Goal: Task Accomplishment & Management: Use online tool/utility

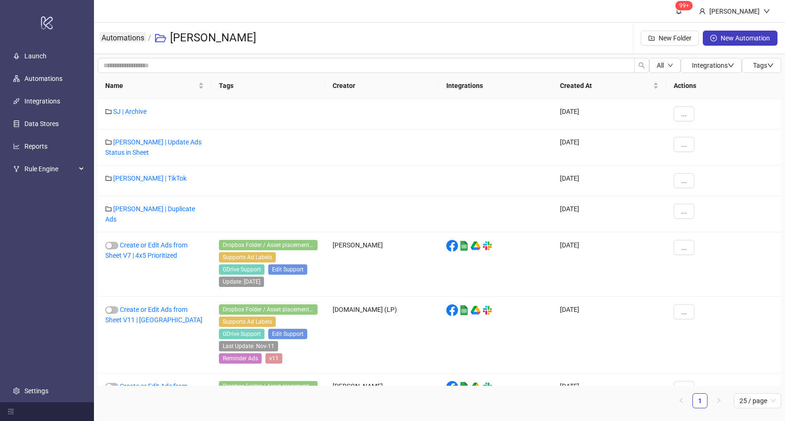
click at [134, 39] on link "Automations" at bounding box center [123, 37] width 47 height 10
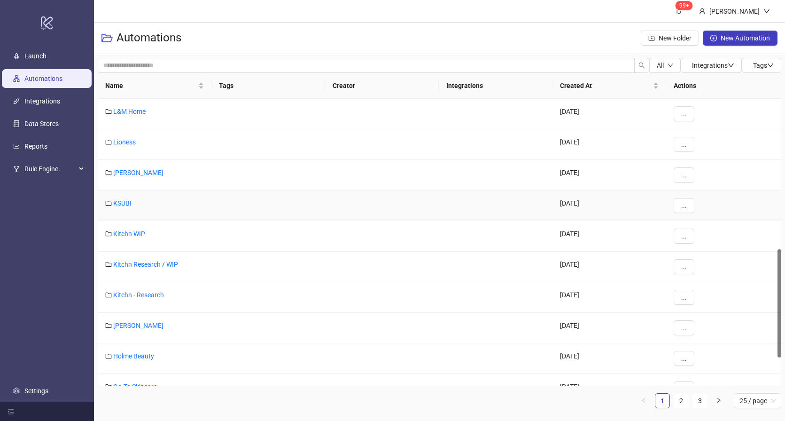
scroll to position [477, 0]
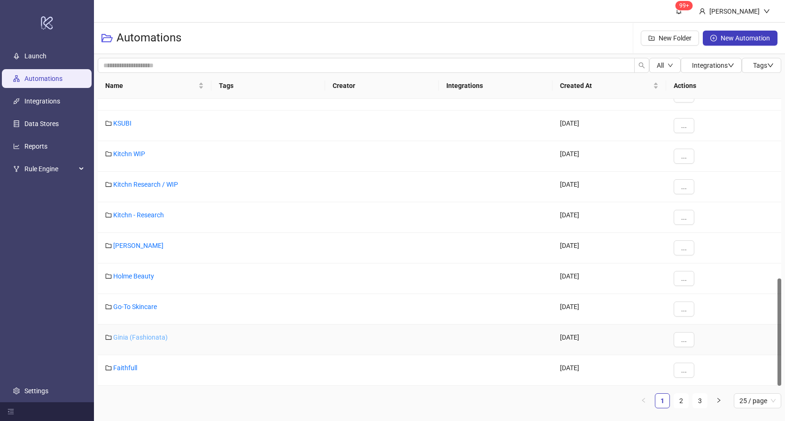
click at [145, 339] on link "Ginia (Fashionata)" at bounding box center [140, 337] width 55 height 8
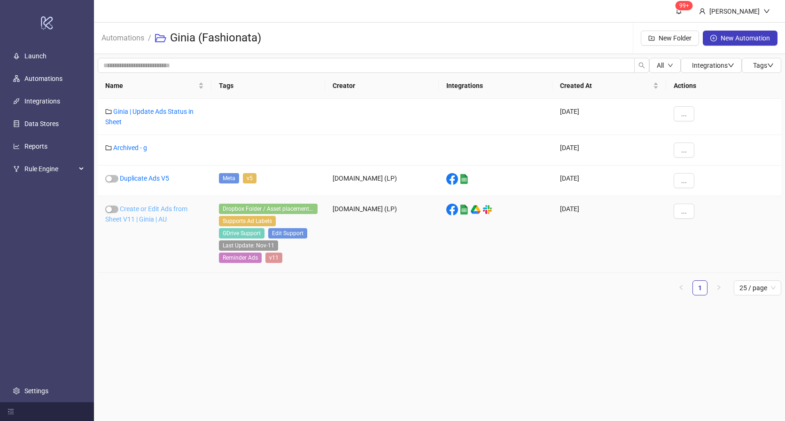
click at [151, 216] on link "Create or Edit Ads from Sheet V11 | Ginia | AU" at bounding box center [146, 214] width 82 height 18
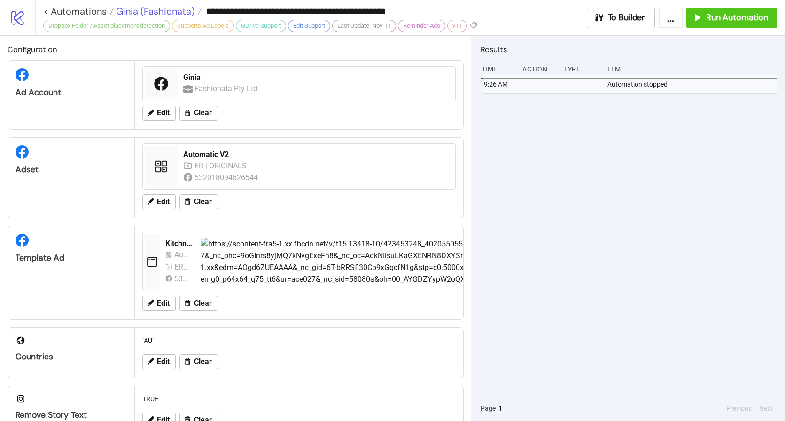
click at [146, 14] on span "Ginia (Fashionata)" at bounding box center [154, 11] width 81 height 12
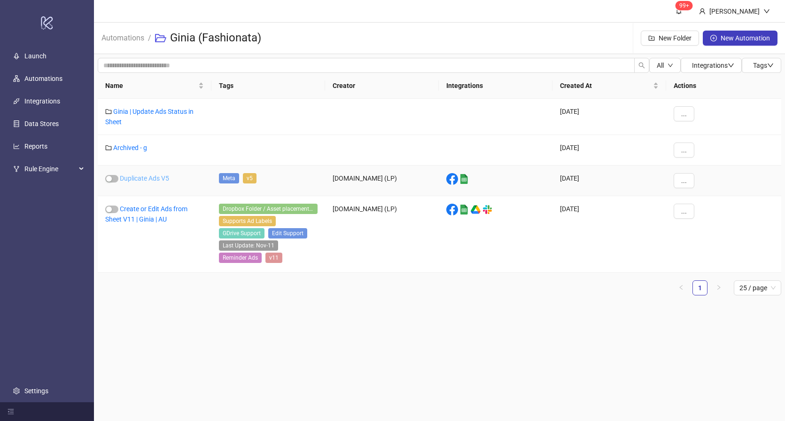
click at [154, 177] on link "Duplicate Ads V5" at bounding box center [144, 178] width 49 height 8
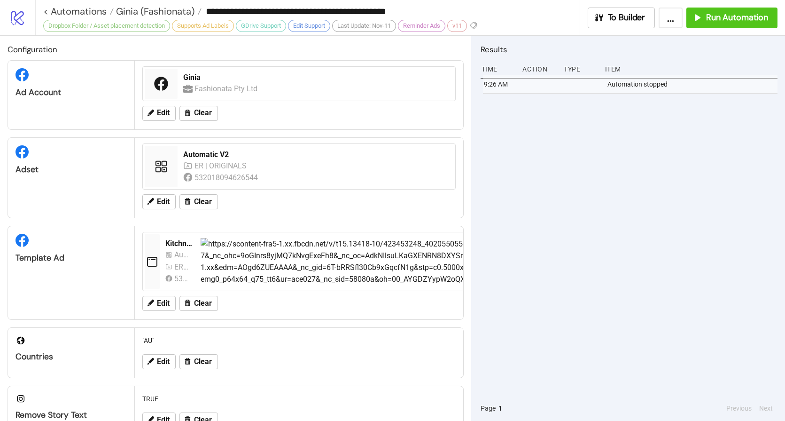
type input "**********"
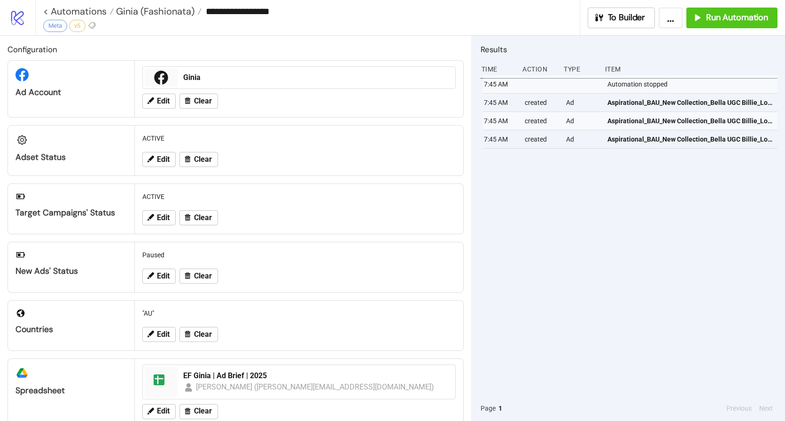
click at [618, 193] on div "7:45 AM Automation stopped 7:45 AM created Ad Aspirational_BAU_New Collection_B…" at bounding box center [629, 235] width 297 height 320
click at [722, 15] on span "Run Automation" at bounding box center [737, 17] width 62 height 11
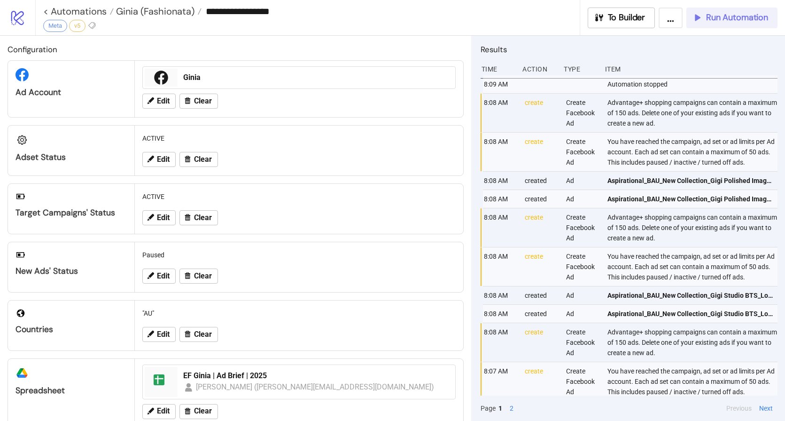
click at [727, 15] on span "Run Automation" at bounding box center [737, 17] width 62 height 11
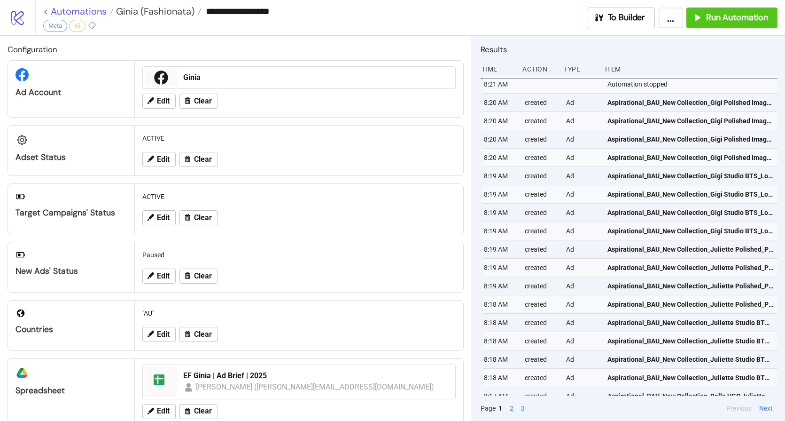
click at [57, 7] on link "< Automations" at bounding box center [78, 11] width 70 height 9
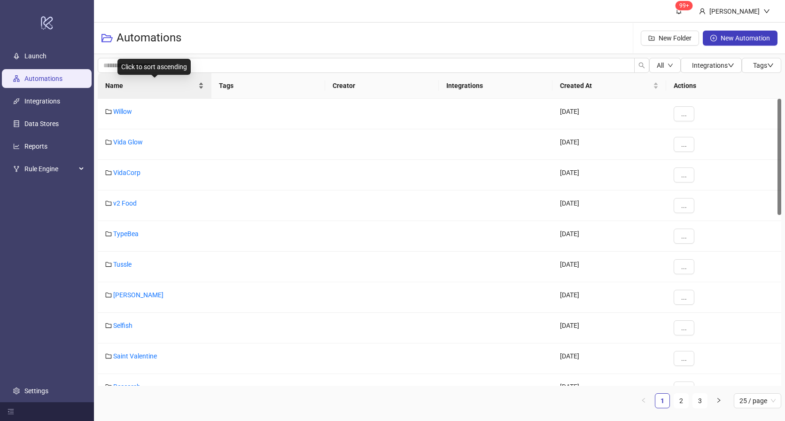
click at [136, 87] on span "Name" at bounding box center [150, 85] width 91 height 10
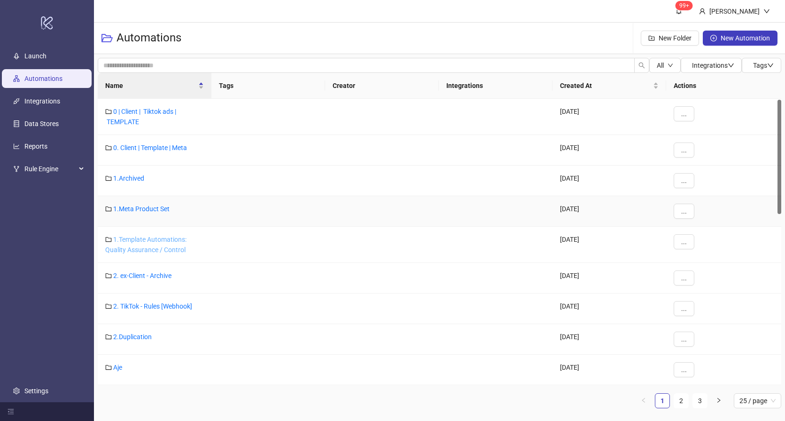
scroll to position [18, 0]
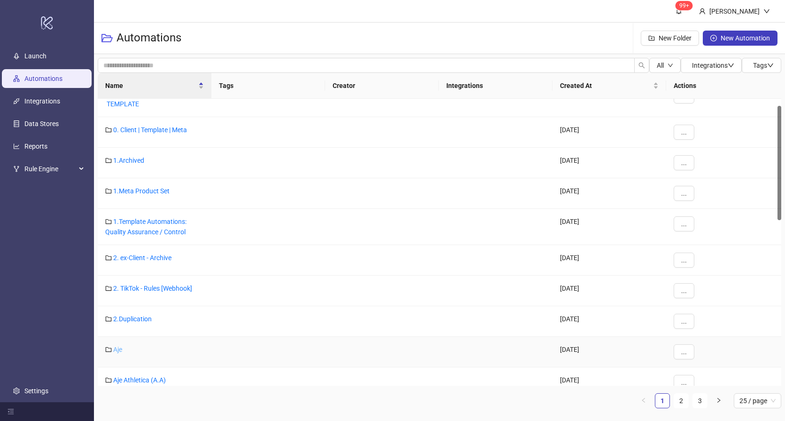
click at [117, 347] on link "Aje" at bounding box center [117, 349] width 9 height 8
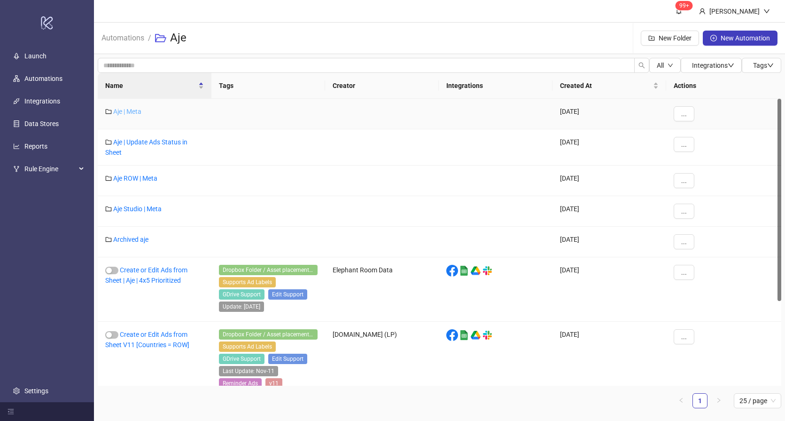
click at [136, 108] on link "Aje | Meta" at bounding box center [127, 112] width 28 height 8
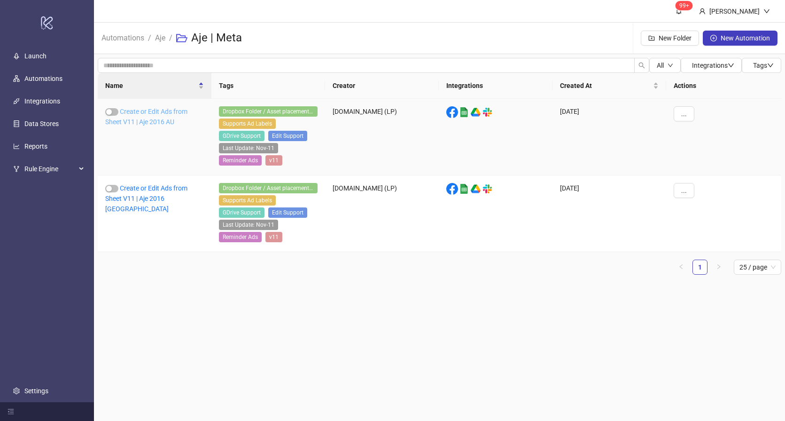
click at [136, 110] on link "Create or Edit Ads from Sheet V11 | Aje 2016 AU" at bounding box center [146, 117] width 82 height 18
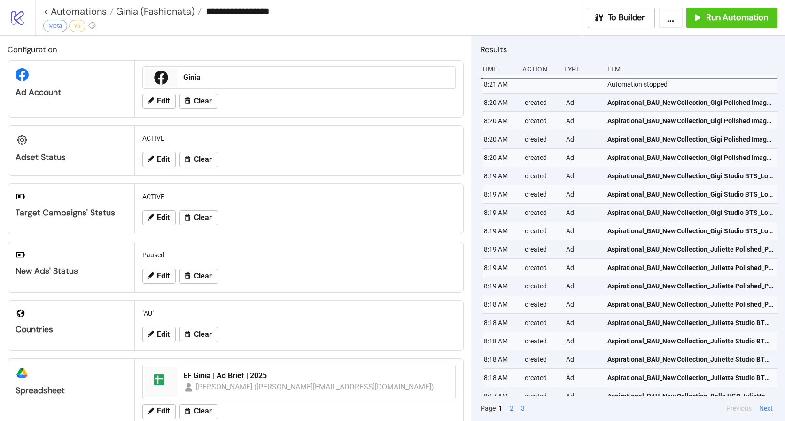
type input "**********"
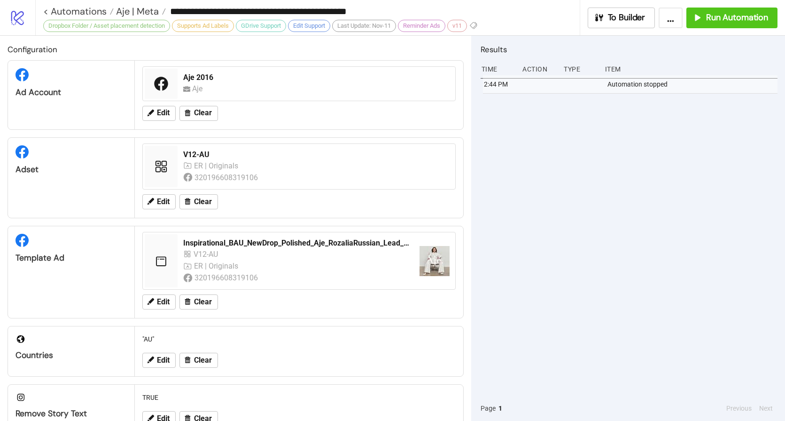
click at [702, 158] on div "2:44 PM Automation stopped" at bounding box center [629, 235] width 297 height 320
click at [732, 16] on span "Run Automation" at bounding box center [737, 17] width 62 height 11
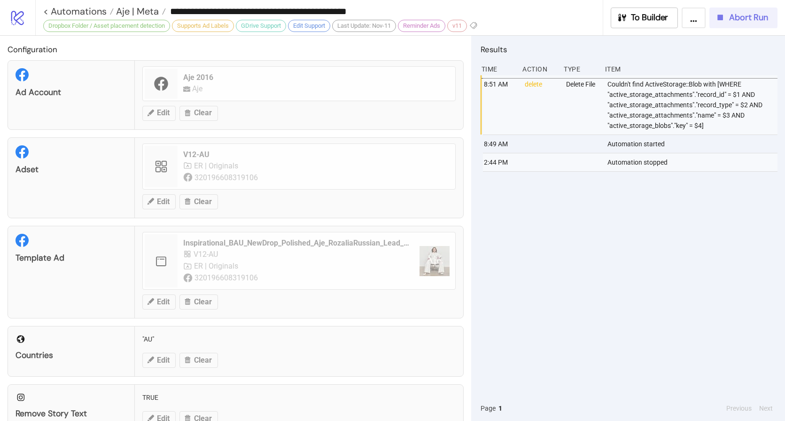
click at [736, 18] on span "Abort Run" at bounding box center [748, 17] width 39 height 11
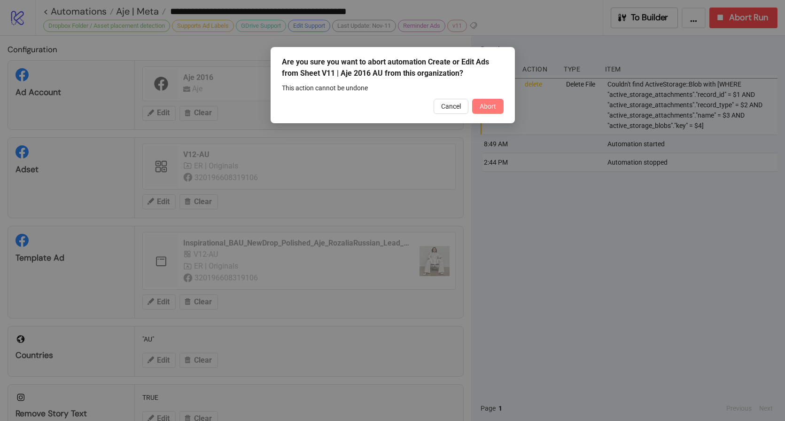
click at [480, 109] on span "Abort" at bounding box center [488, 106] width 16 height 8
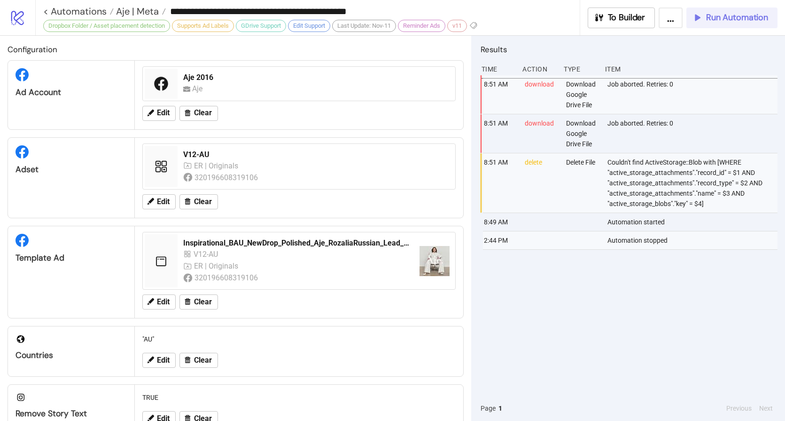
click at [734, 16] on span "Run Automation" at bounding box center [737, 17] width 62 height 11
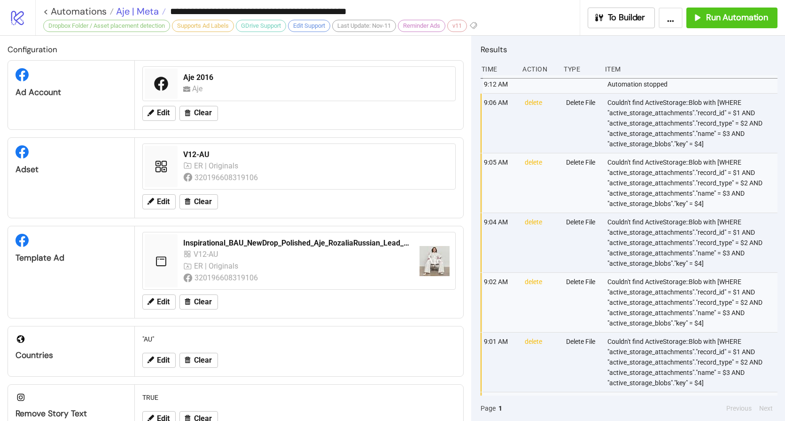
click at [145, 10] on span "Aje | Meta" at bounding box center [136, 11] width 45 height 12
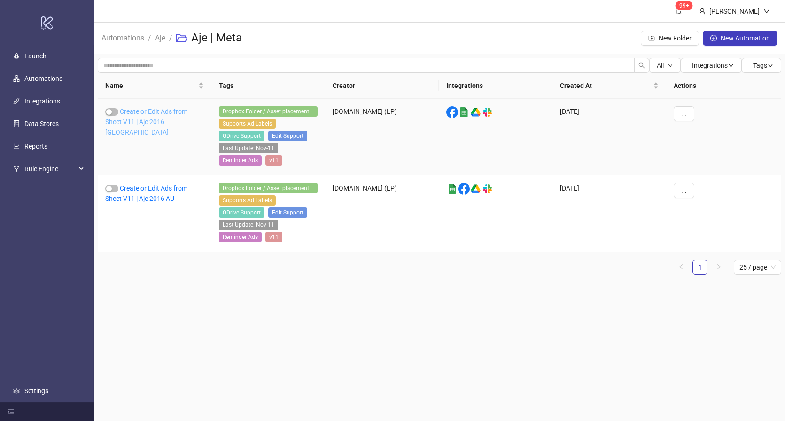
click at [167, 123] on link "Create or Edit Ads from Sheet V11 | Aje 2016 [GEOGRAPHIC_DATA]" at bounding box center [146, 122] width 82 height 28
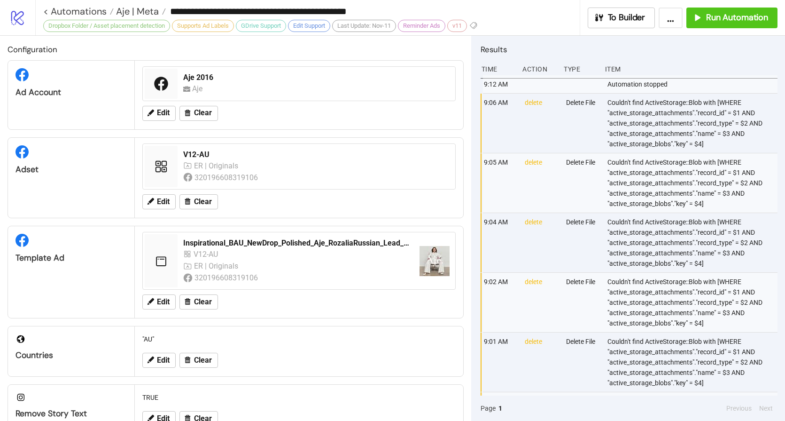
type input "**********"
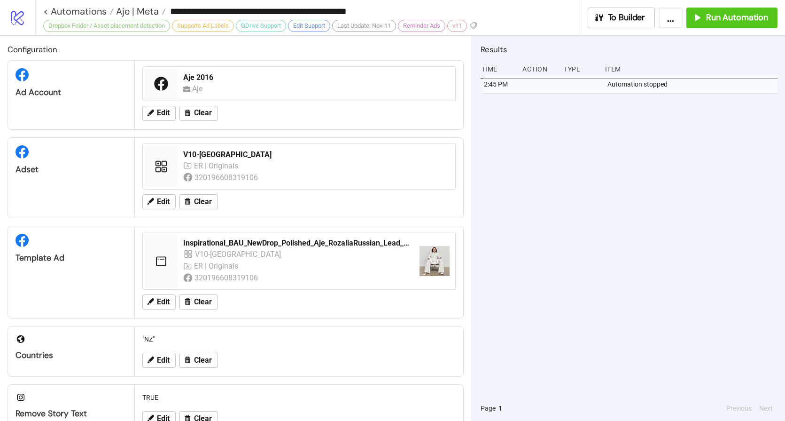
click at [648, 192] on div "2:45 PM Automation stopped" at bounding box center [629, 235] width 297 height 320
click at [731, 19] on span "Run Automation" at bounding box center [737, 17] width 62 height 11
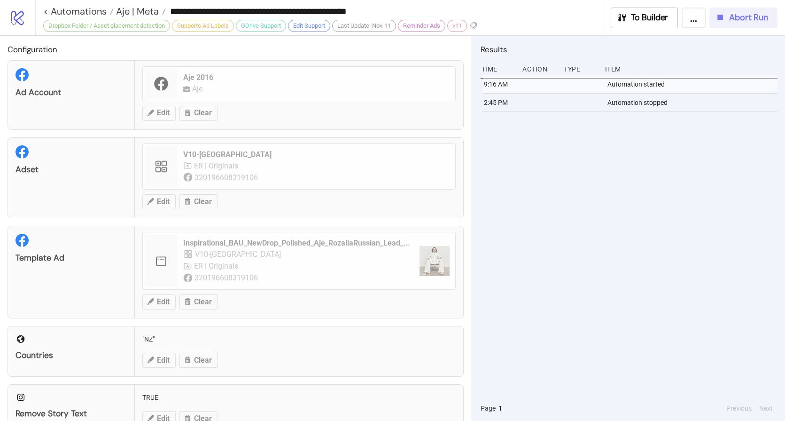
click at [719, 16] on icon "button" at bounding box center [721, 18] width 6 height 6
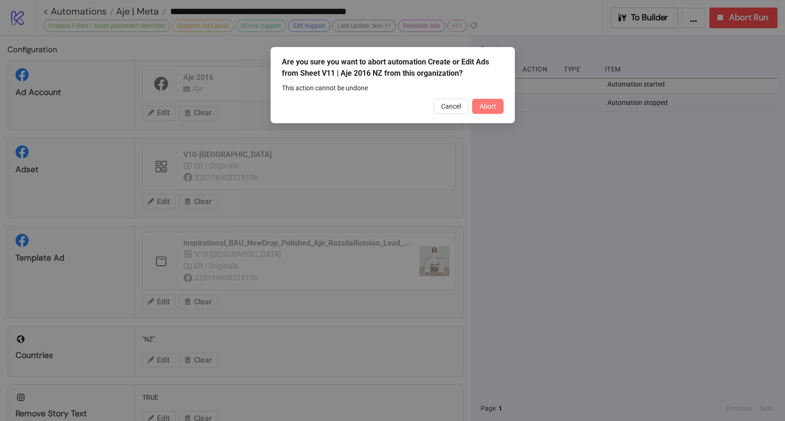
click at [482, 110] on button "Abort" at bounding box center [487, 106] width 31 height 15
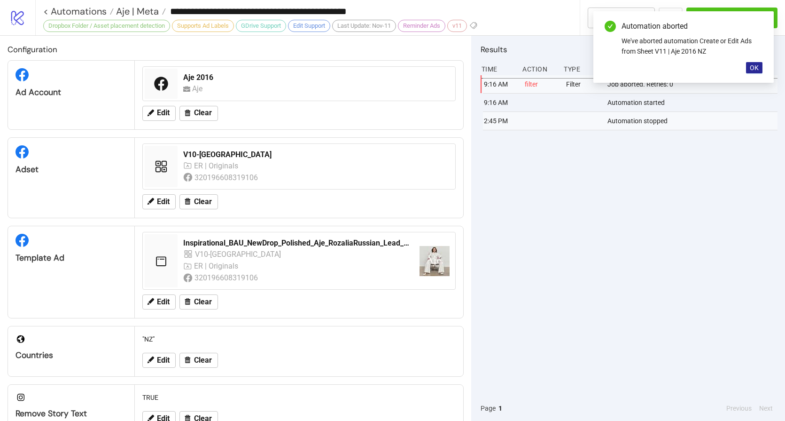
click at [758, 69] on span "OK" at bounding box center [754, 68] width 9 height 8
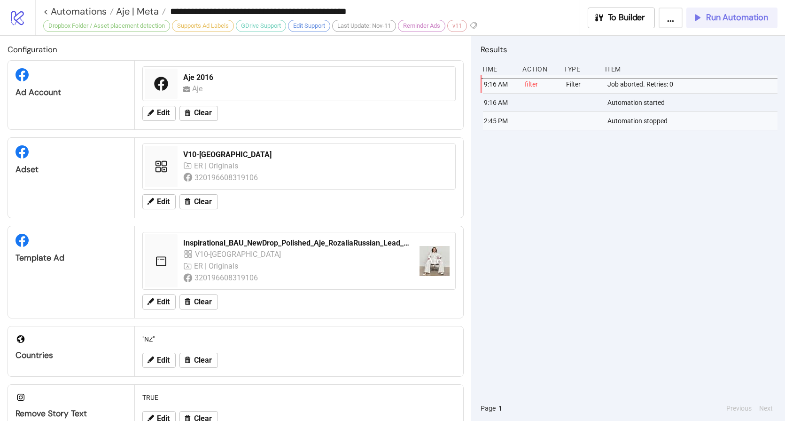
click at [733, 19] on span "Run Automation" at bounding box center [737, 17] width 62 height 11
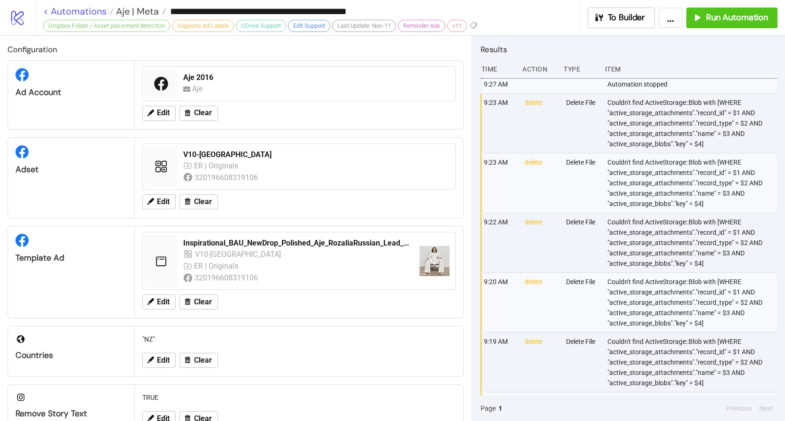
click at [72, 11] on link "< Automations" at bounding box center [78, 11] width 70 height 9
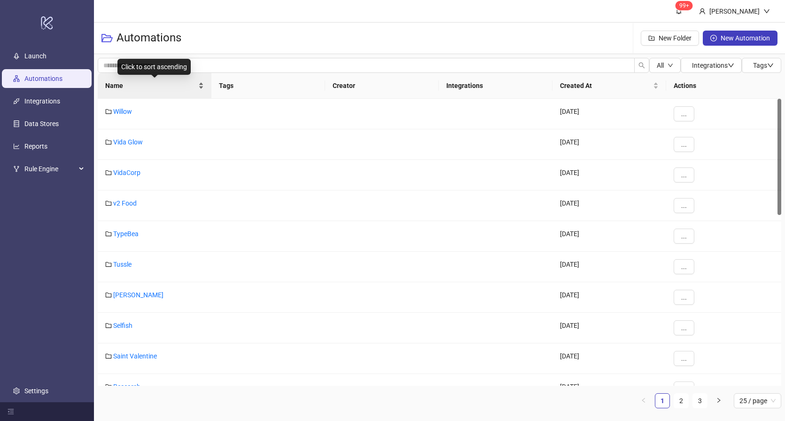
click at [122, 86] on span "Name" at bounding box center [150, 85] width 91 height 10
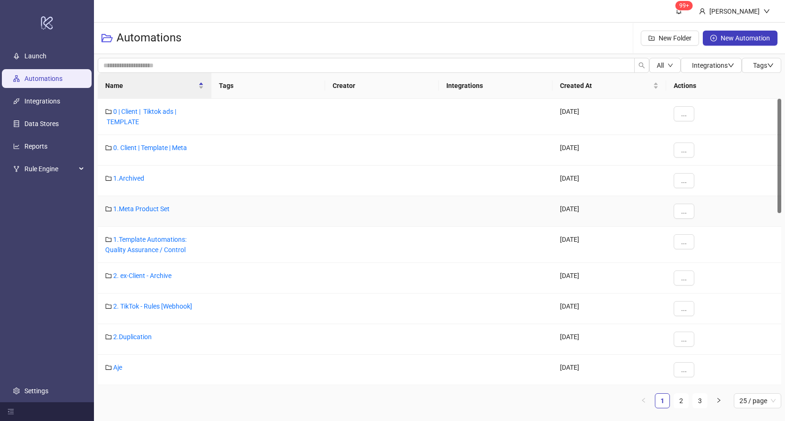
scroll to position [88, 0]
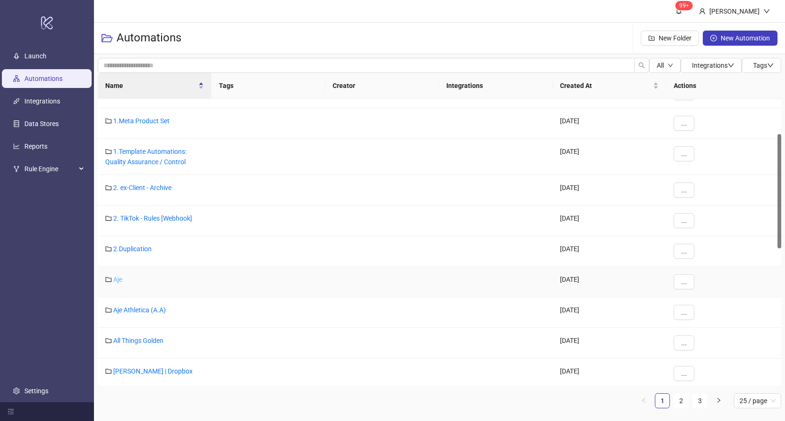
click at [118, 282] on link "Aje" at bounding box center [117, 279] width 9 height 8
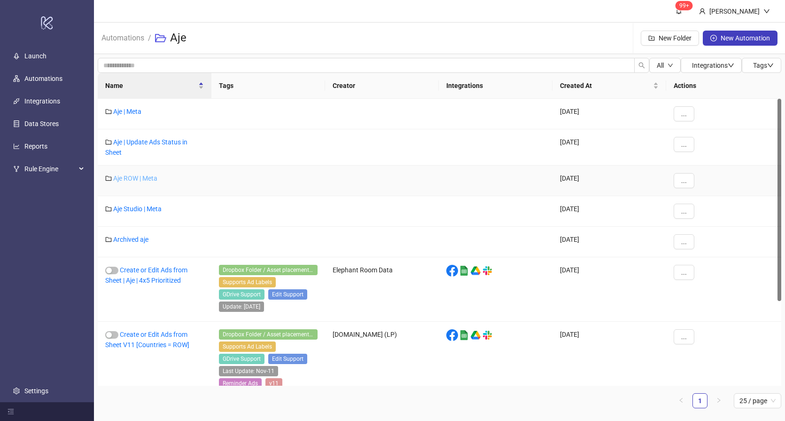
click at [141, 181] on link "Aje ROW | Meta" at bounding box center [135, 178] width 44 height 8
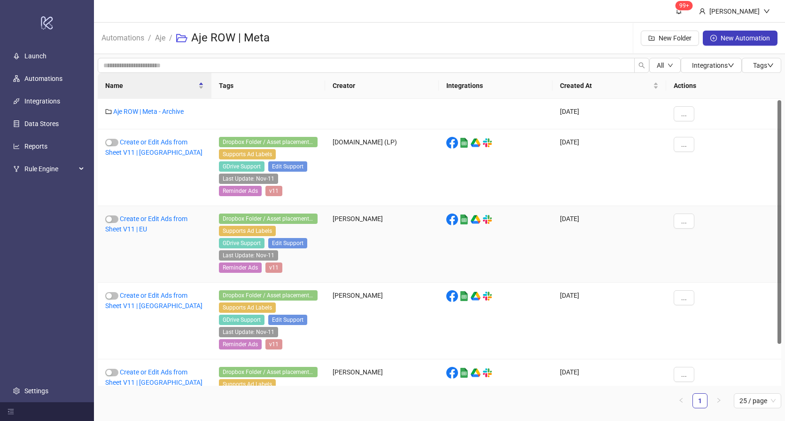
scroll to position [2, 0]
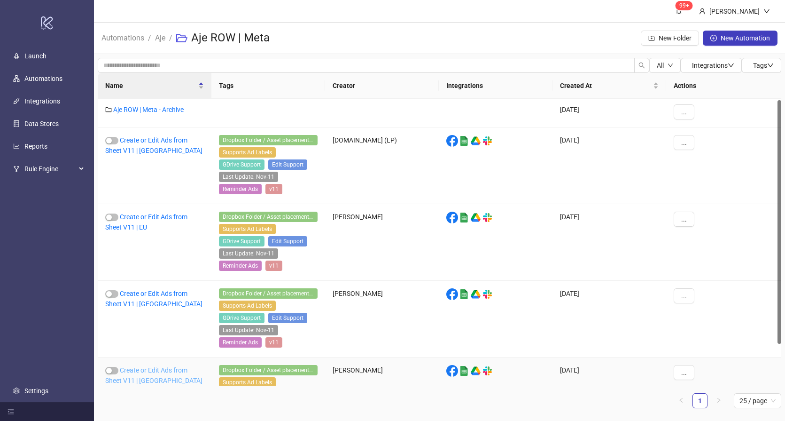
click at [137, 369] on link "Create or Edit Ads from Sheet V11 | [GEOGRAPHIC_DATA]" at bounding box center [153, 375] width 97 height 18
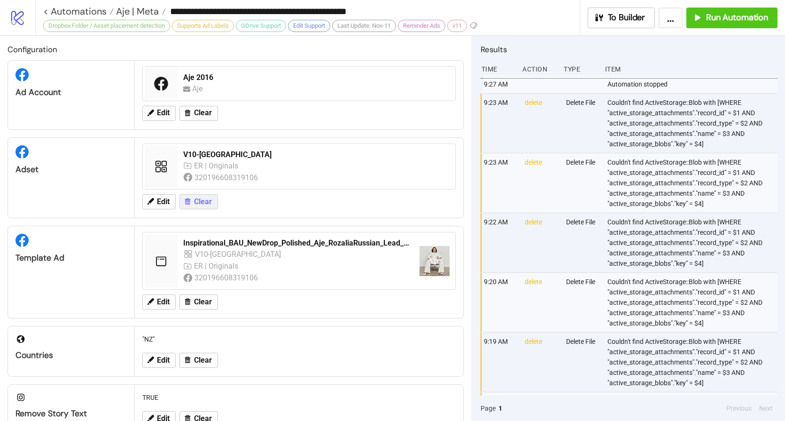
type input "**********"
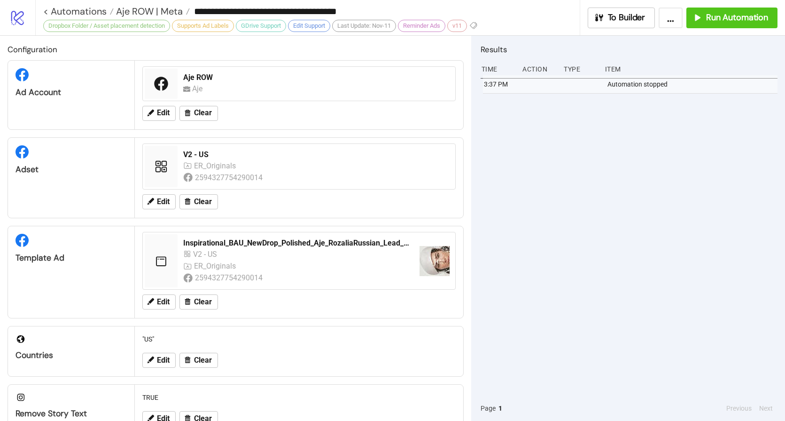
click at [570, 160] on div "3:37 PM Automation stopped" at bounding box center [629, 235] width 297 height 320
click at [706, 21] on span "Run Automation" at bounding box center [737, 17] width 62 height 11
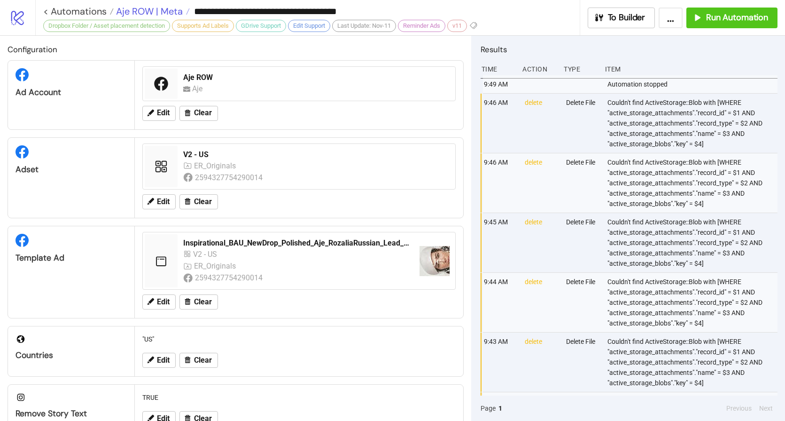
click at [150, 12] on span "Aje ROW | Meta" at bounding box center [148, 11] width 69 height 12
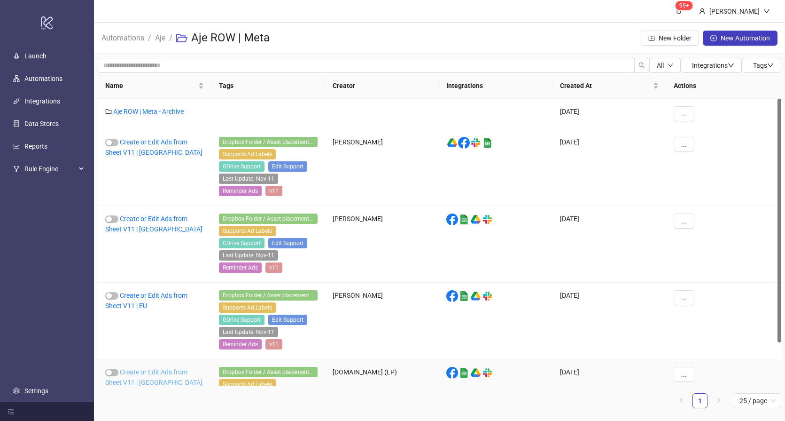
click at [145, 371] on link "Create or Edit Ads from Sheet V11 | [GEOGRAPHIC_DATA]" at bounding box center [153, 377] width 97 height 18
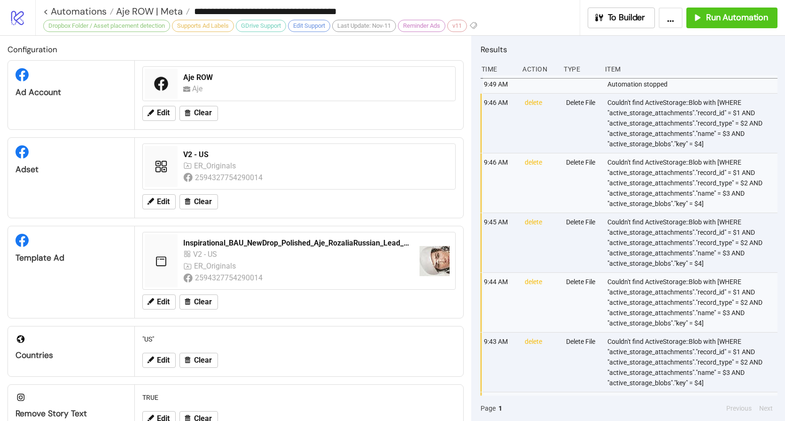
type input "**********"
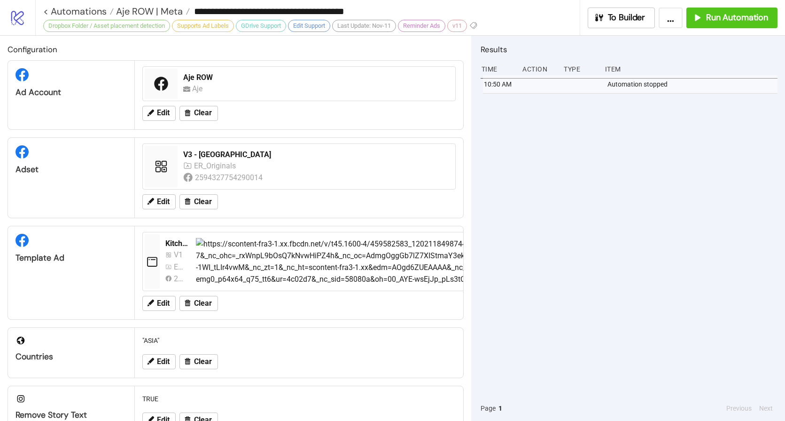
click at [571, 119] on div "10:50 AM Automation stopped" at bounding box center [629, 235] width 297 height 320
click at [732, 13] on span "Run Automation" at bounding box center [737, 17] width 62 height 11
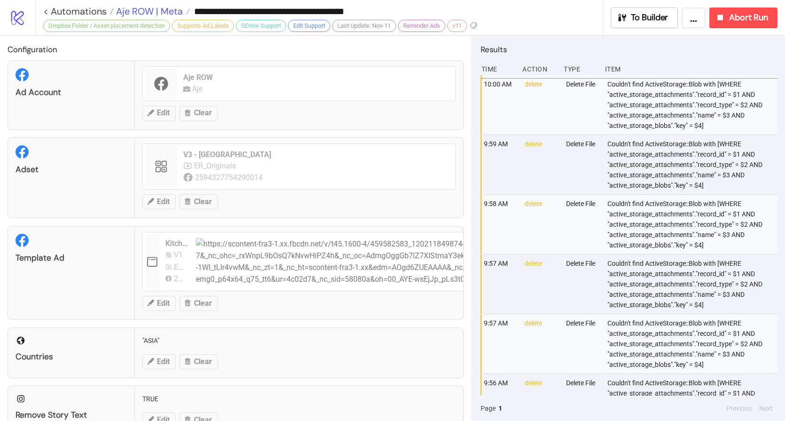
click at [154, 15] on span "Aje ROW | Meta" at bounding box center [148, 11] width 69 height 12
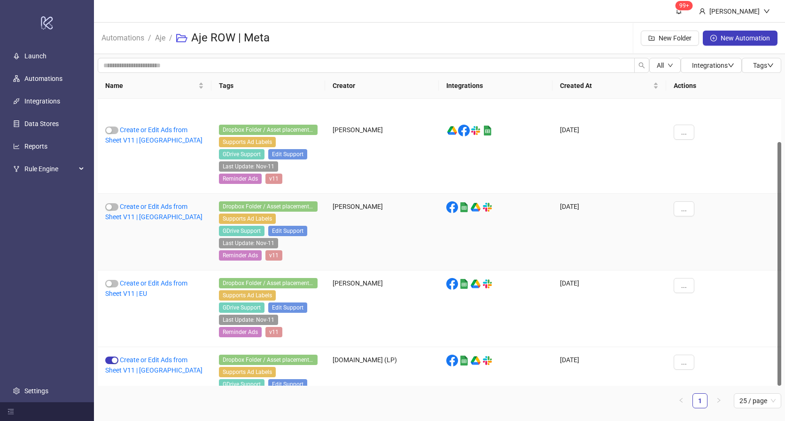
scroll to position [50, 0]
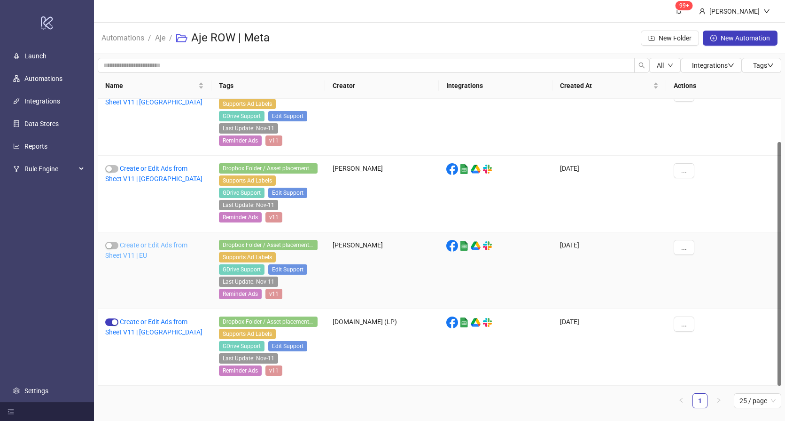
click at [139, 248] on link "Create or Edit Ads from Sheet V11 | EU" at bounding box center [146, 250] width 82 height 18
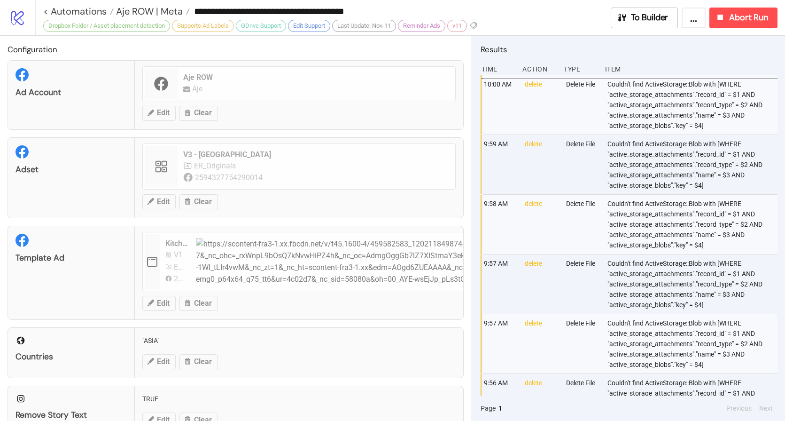
type input "**********"
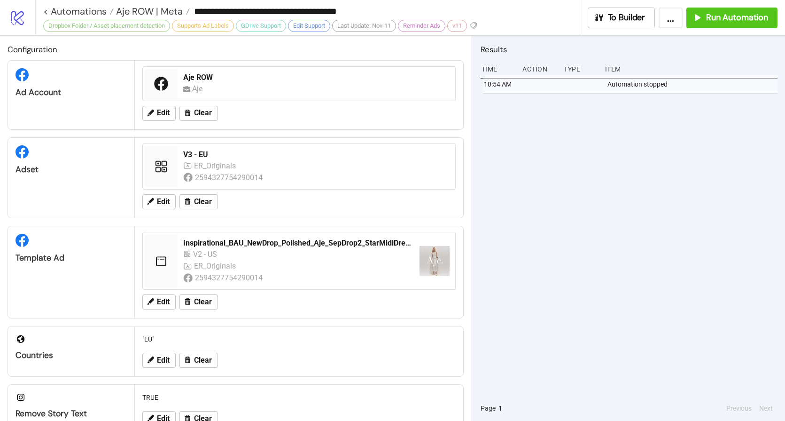
click at [644, 169] on div "10:54 AM Automation stopped" at bounding box center [629, 235] width 297 height 320
click at [735, 16] on span "Run Automation" at bounding box center [737, 17] width 62 height 11
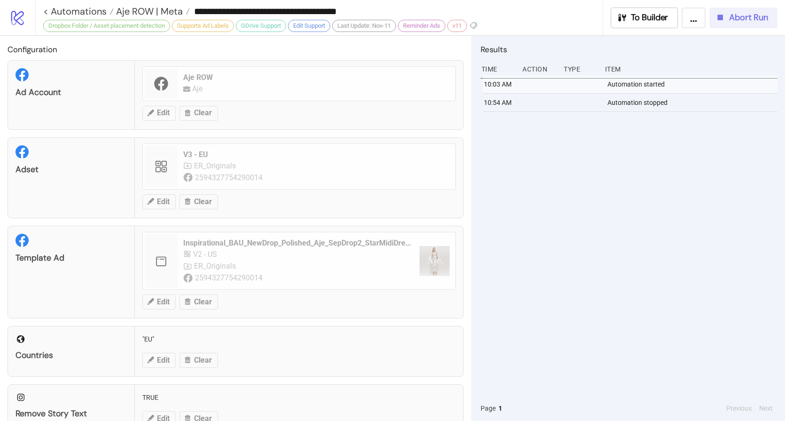
click at [757, 17] on span "Abort Run" at bounding box center [748, 17] width 39 height 11
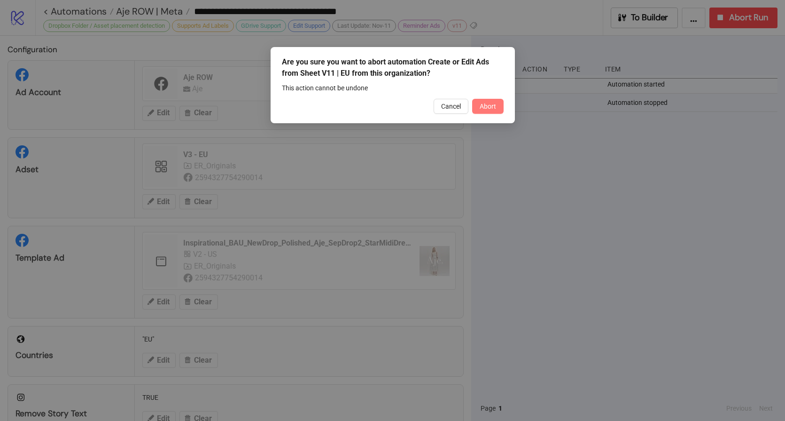
click at [480, 107] on span "Abort" at bounding box center [488, 106] width 16 height 8
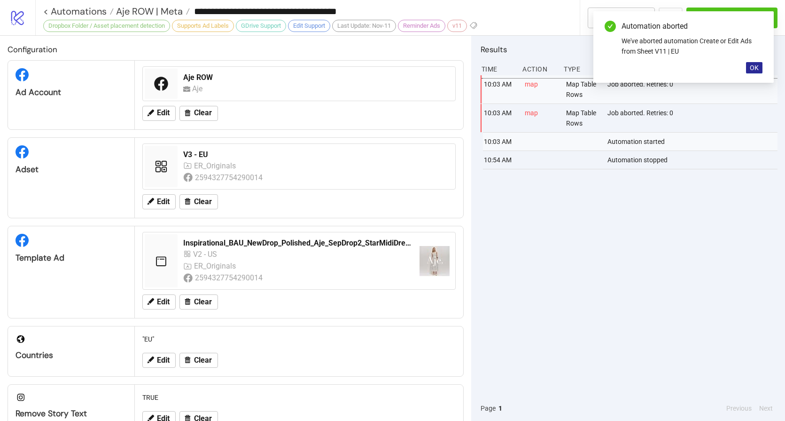
click at [751, 70] on span "OK" at bounding box center [754, 68] width 9 height 8
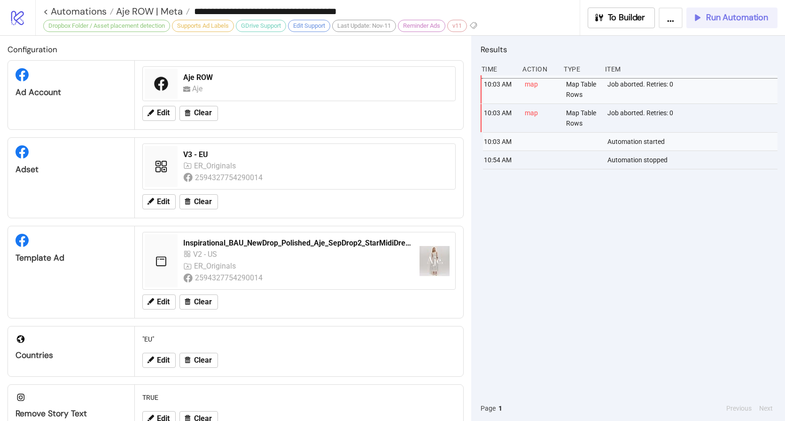
click at [742, 15] on span "Run Automation" at bounding box center [737, 17] width 62 height 11
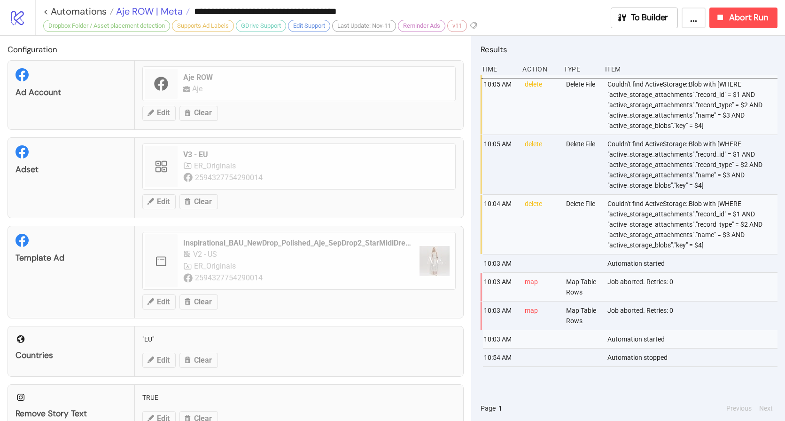
click at [146, 12] on span "Aje ROW | Meta" at bounding box center [148, 11] width 69 height 12
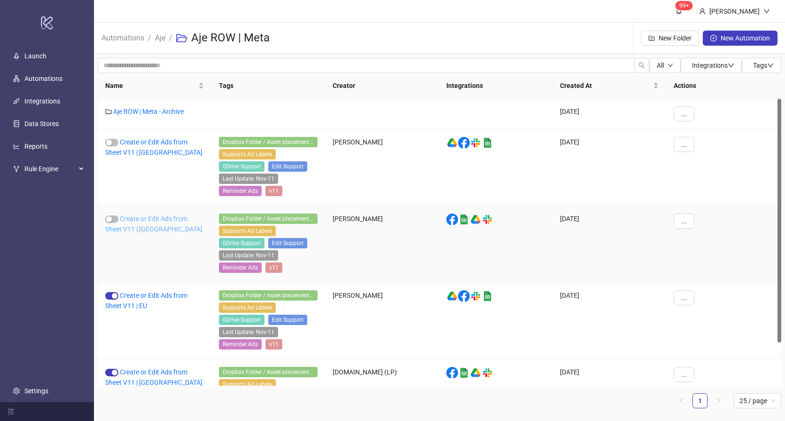
click at [134, 218] on link "Create or Edit Ads from Sheet V11 | [GEOGRAPHIC_DATA]" at bounding box center [153, 224] width 97 height 18
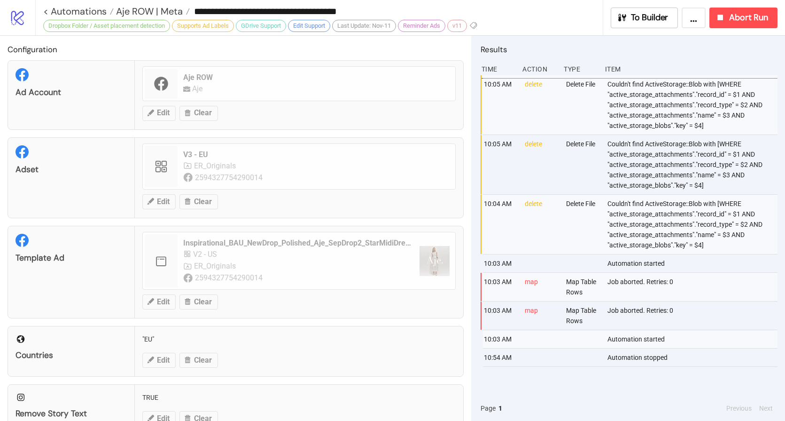
type input "**********"
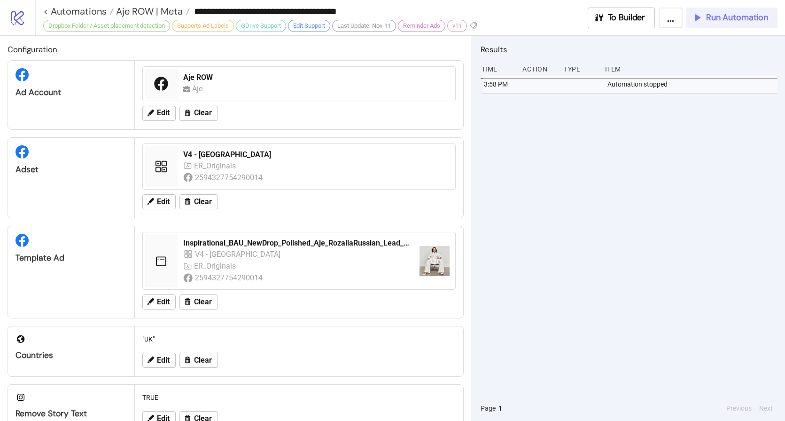
click at [720, 17] on span "Run Automation" at bounding box center [737, 17] width 62 height 11
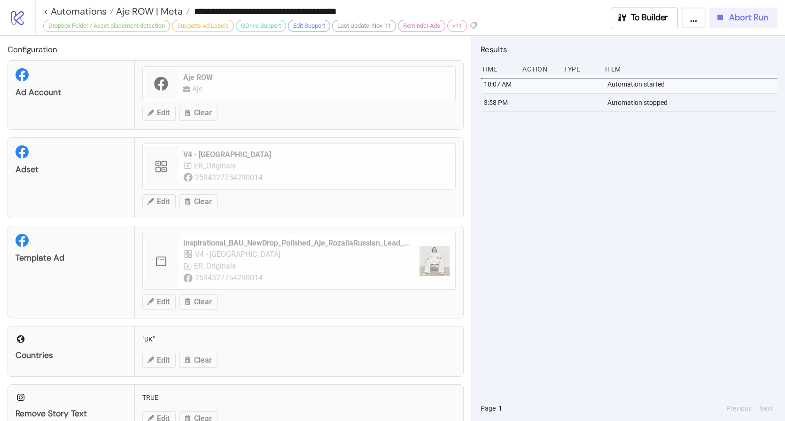
click at [744, 22] on span "Abort Run" at bounding box center [748, 17] width 39 height 11
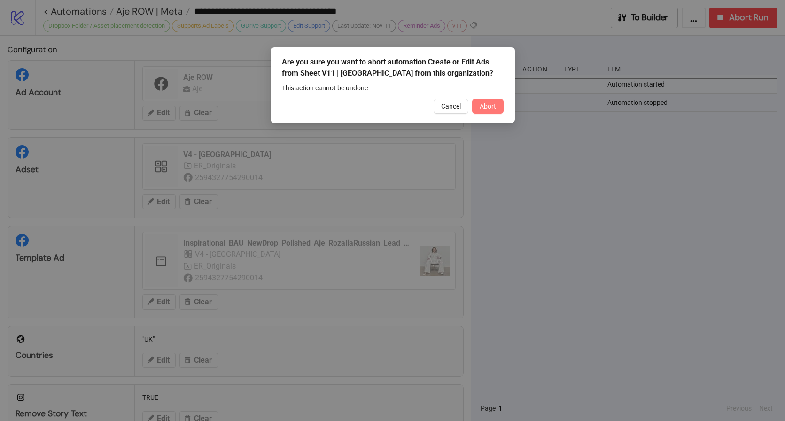
click at [491, 109] on span "Abort" at bounding box center [488, 106] width 16 height 8
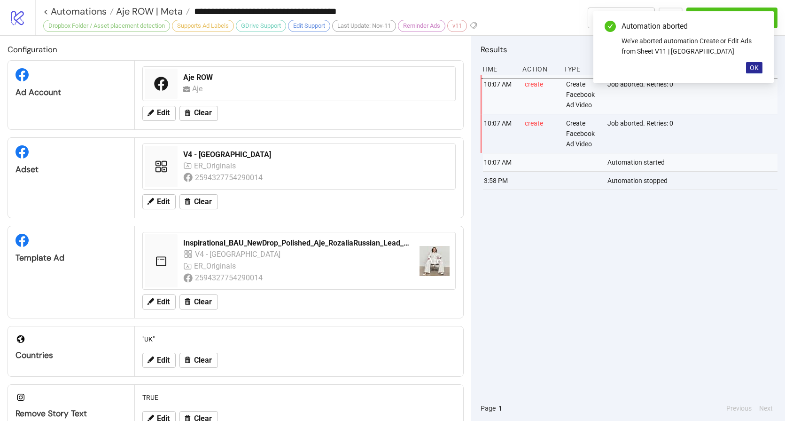
click at [758, 68] on span "OK" at bounding box center [754, 68] width 9 height 8
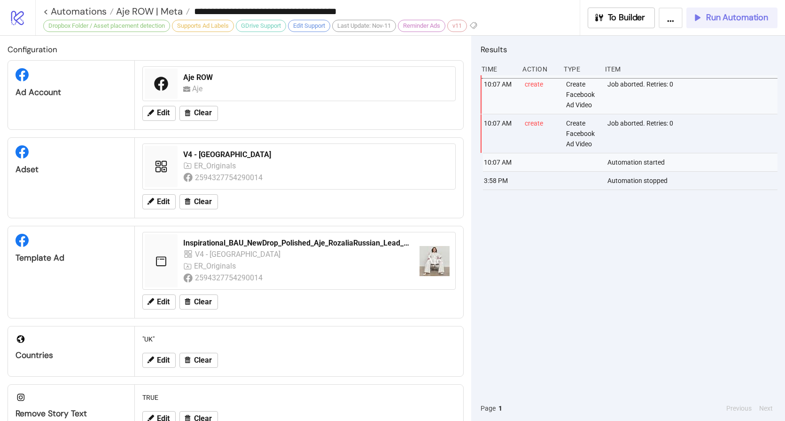
click at [742, 19] on span "Run Automation" at bounding box center [737, 17] width 62 height 11
